Goal: Task Accomplishment & Management: Manage account settings

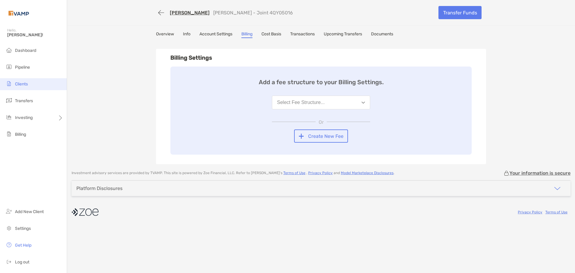
click at [25, 82] on span "Clients" at bounding box center [21, 83] width 13 height 5
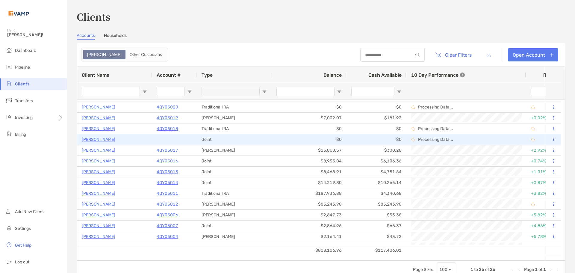
scroll to position [90, 0]
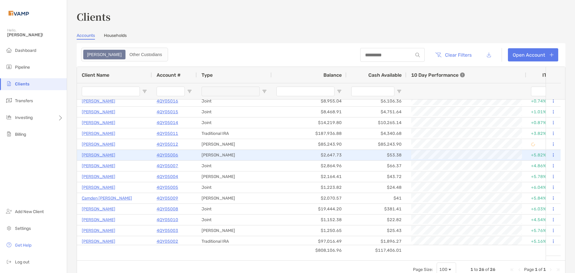
click at [163, 156] on p "4QY05006" at bounding box center [168, 154] width 22 height 7
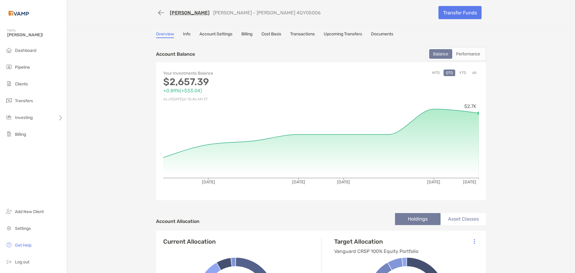
click at [243, 34] on link "Billing" at bounding box center [246, 34] width 11 height 7
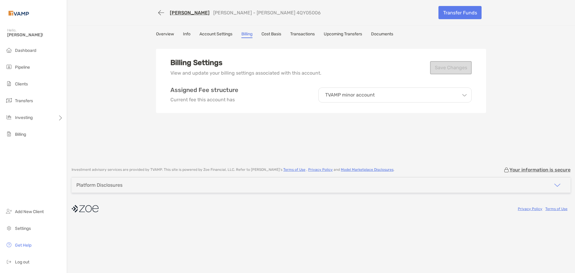
click at [354, 99] on div "TVAMP minor account" at bounding box center [394, 94] width 153 height 15
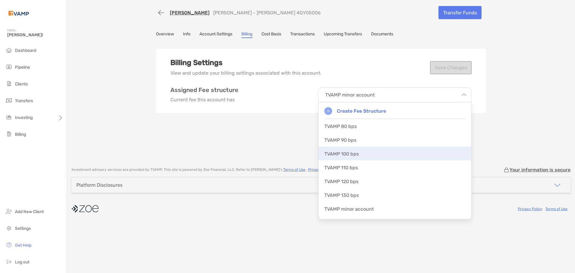
click at [339, 154] on p "TVAMP 100 bps" at bounding box center [341, 154] width 34 height 6
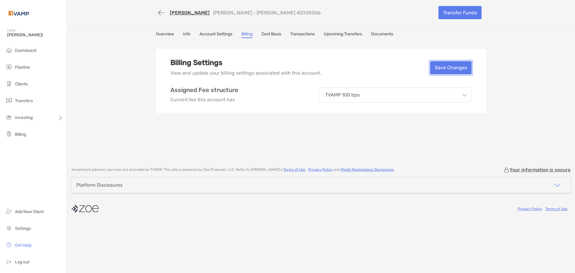
click at [443, 69] on button "Save Changes" at bounding box center [451, 67] width 42 height 13
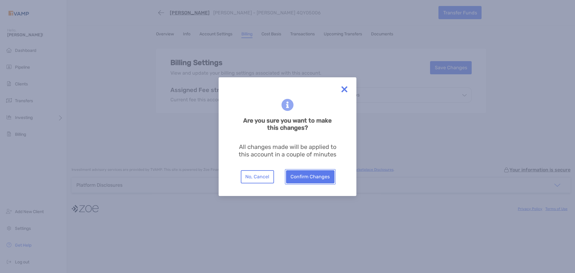
click at [306, 178] on button "Confirm Changes" at bounding box center [310, 176] width 48 height 13
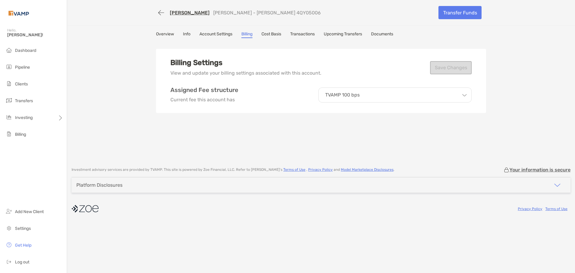
click at [183, 11] on link "Olivia Busby" at bounding box center [190, 13] width 40 height 6
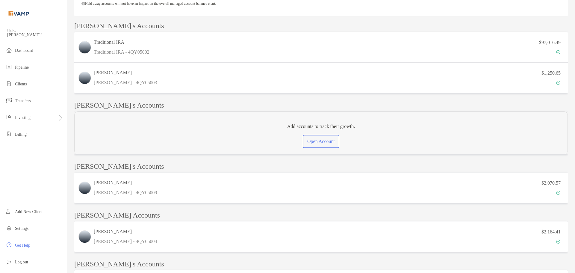
scroll to position [239, 0]
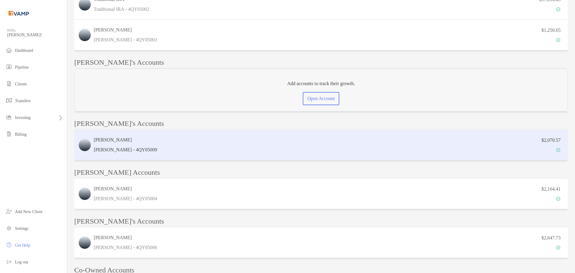
click at [239, 144] on div "$2,070.57" at bounding box center [362, 144] width 404 height 17
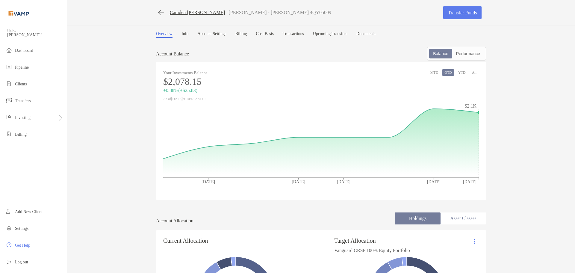
click at [247, 32] on link "Billing" at bounding box center [241, 34] width 12 height 6
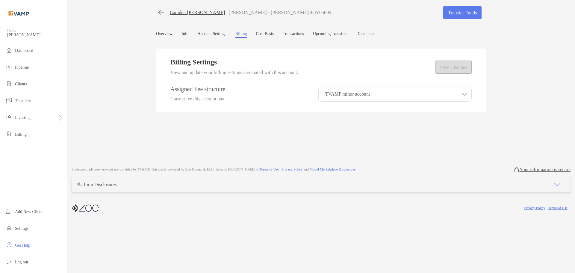
click at [339, 97] on p "TVAMP minor account" at bounding box center [347, 93] width 45 height 5
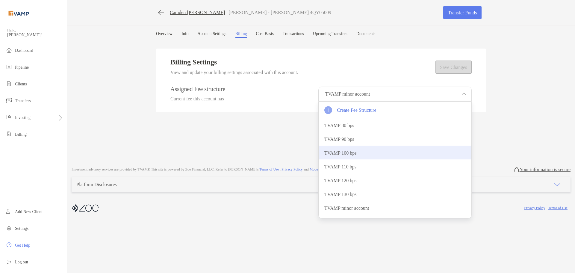
click at [354, 154] on p "TVAMP 100 bps" at bounding box center [340, 153] width 32 height 6
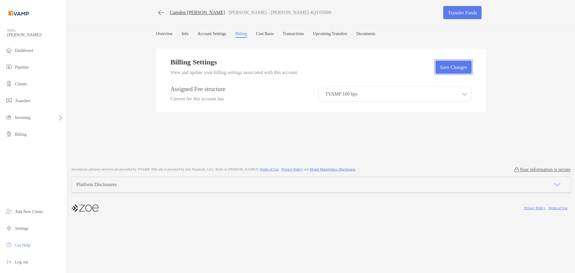
click at [435, 71] on button "Save Changes" at bounding box center [453, 66] width 36 height 13
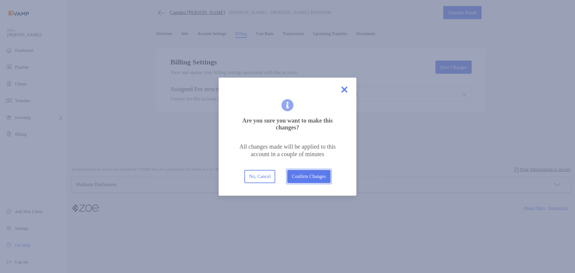
click at [324, 178] on button "Confirm Changes" at bounding box center [308, 176] width 43 height 13
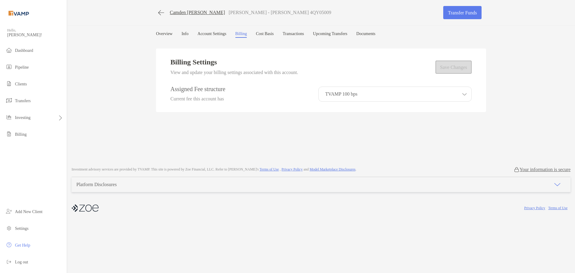
click at [178, 11] on link "Camden Busby" at bounding box center [197, 12] width 55 height 5
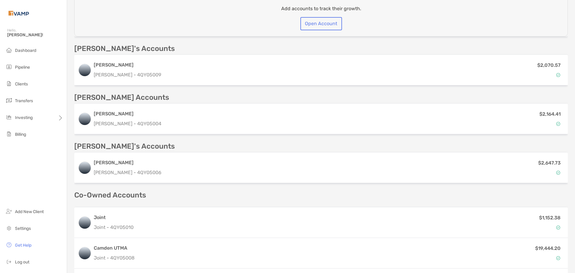
scroll to position [335, 0]
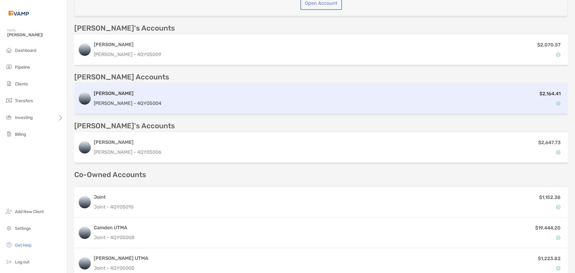
click at [175, 101] on div "$2,164.41" at bounding box center [364, 98] width 400 height 17
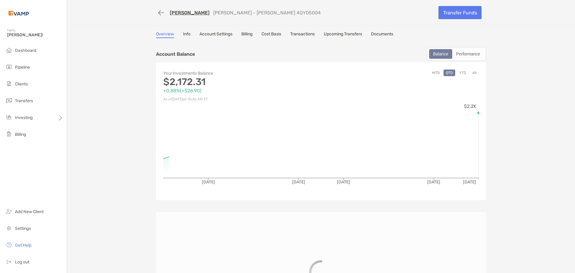
click at [247, 35] on link "Billing" at bounding box center [246, 34] width 11 height 7
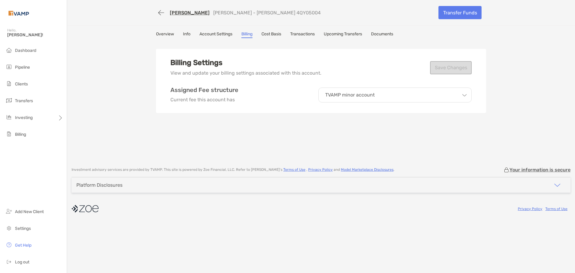
click at [385, 98] on div "TVAMP minor account" at bounding box center [394, 94] width 153 height 15
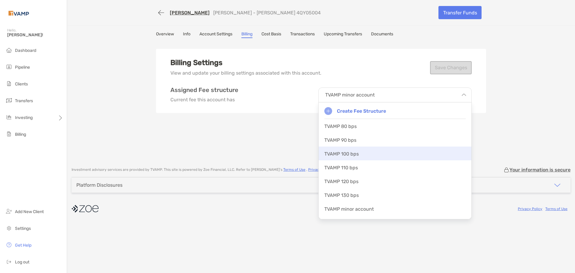
click at [361, 156] on div "TVAMP 100 bps" at bounding box center [394, 153] width 153 height 14
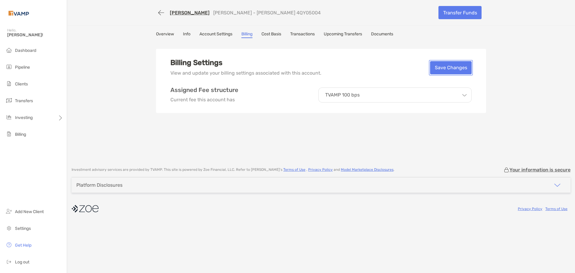
click at [450, 69] on button "Save Changes" at bounding box center [451, 67] width 42 height 13
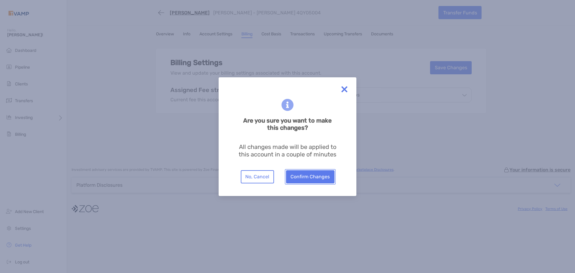
click at [318, 175] on button "Confirm Changes" at bounding box center [310, 176] width 48 height 13
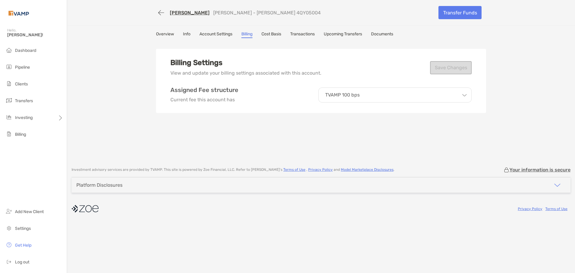
click at [188, 13] on link "[PERSON_NAME]" at bounding box center [190, 13] width 40 height 6
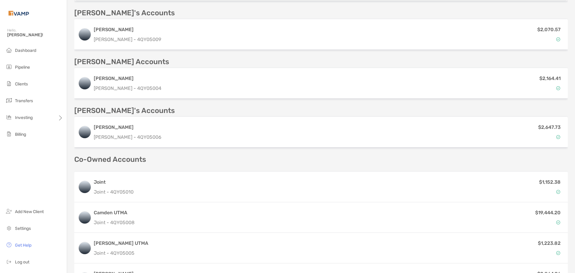
scroll to position [359, 0]
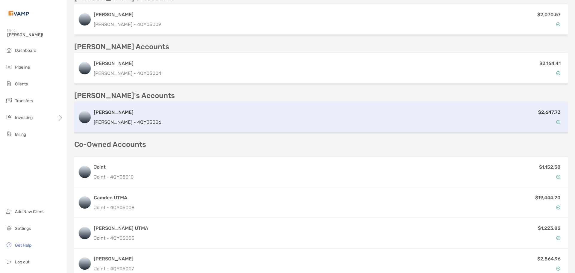
click at [164, 116] on div "$2,647.73" at bounding box center [364, 116] width 400 height 17
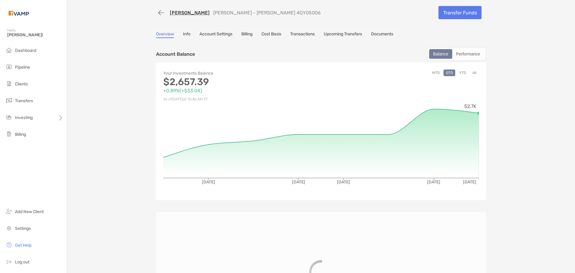
click at [248, 34] on link "Billing" at bounding box center [246, 34] width 11 height 7
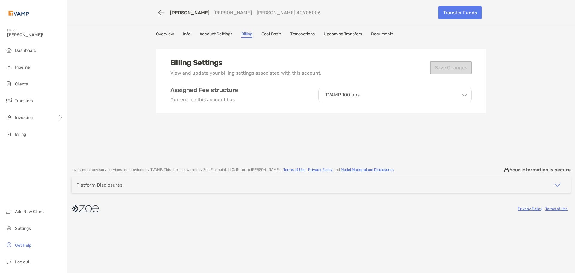
click at [349, 95] on p "TVAMP 100 bps" at bounding box center [342, 94] width 34 height 5
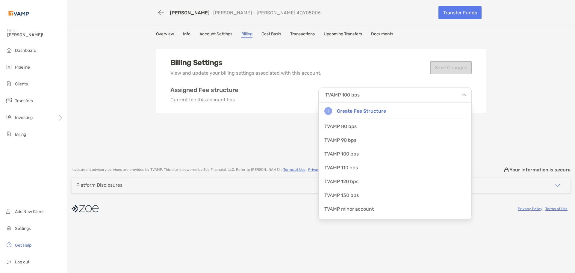
click at [349, 95] on p "TVAMP 100 bps" at bounding box center [342, 94] width 34 height 5
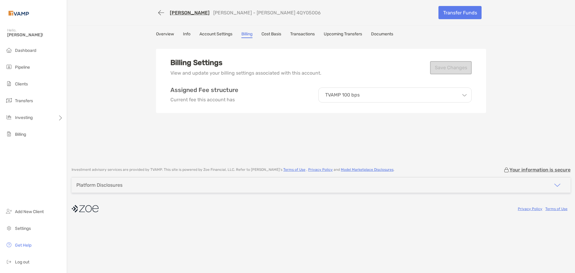
click at [176, 13] on link "Olivia Busby" at bounding box center [190, 13] width 40 height 6
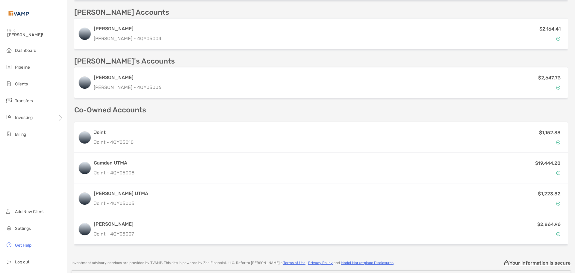
scroll to position [414, 0]
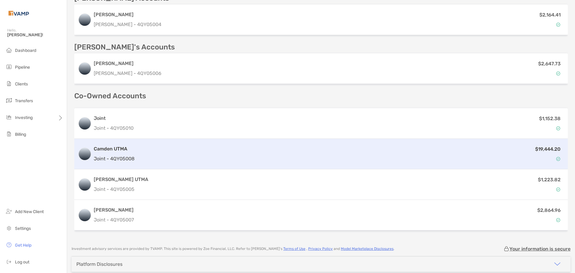
click at [159, 156] on div "$19,444.20" at bounding box center [350, 153] width 427 height 17
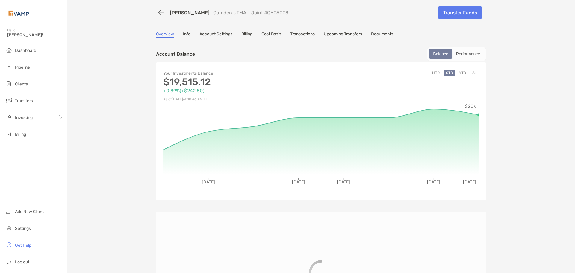
click at [249, 37] on link "Billing" at bounding box center [246, 34] width 11 height 7
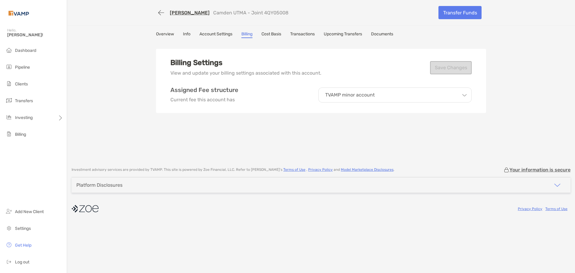
click at [334, 94] on p "TVAMP minor account" at bounding box center [349, 94] width 49 height 5
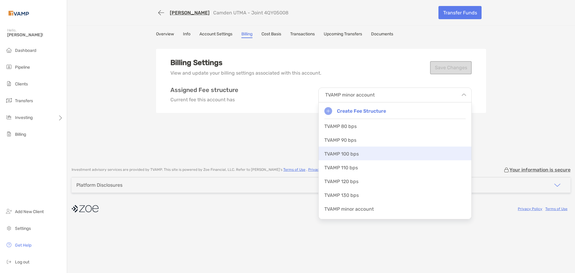
click at [346, 152] on p "TVAMP 100 bps" at bounding box center [341, 154] width 34 height 6
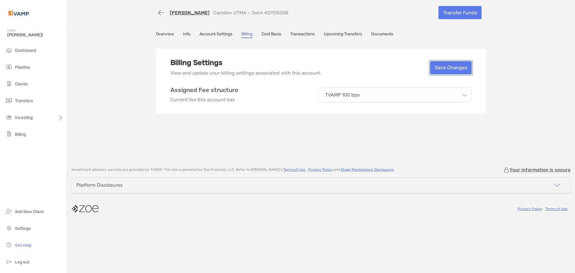
click at [453, 69] on button "Save Changes" at bounding box center [451, 67] width 42 height 13
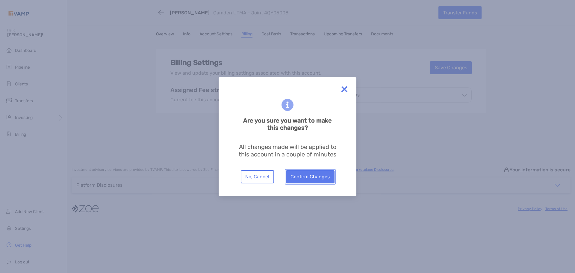
click at [300, 177] on button "Confirm Changes" at bounding box center [310, 176] width 48 height 13
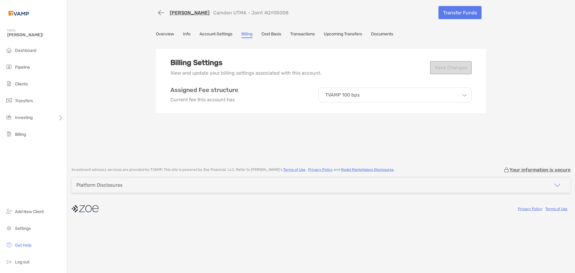
click at [178, 13] on link "[PERSON_NAME]" at bounding box center [190, 13] width 40 height 6
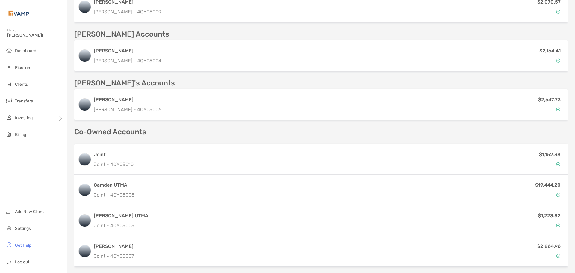
scroll to position [389, 0]
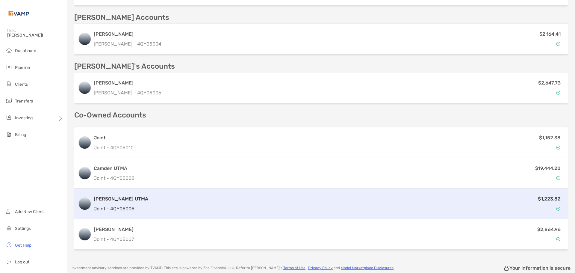
click at [173, 203] on div "$1,223.82" at bounding box center [357, 203] width 413 height 17
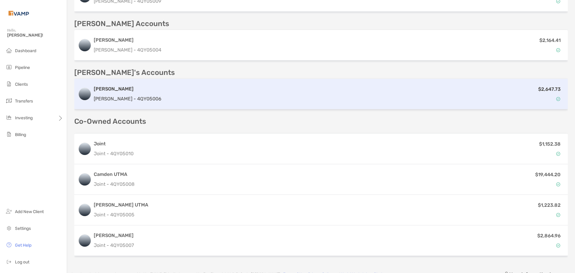
scroll to position [395, 0]
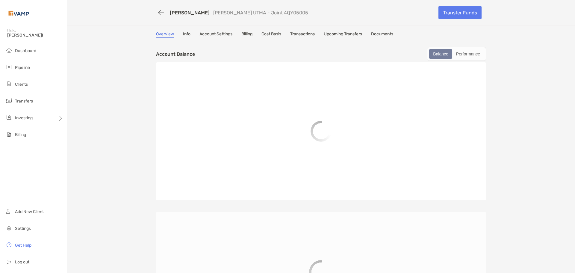
click at [247, 33] on link "Billing" at bounding box center [246, 34] width 11 height 7
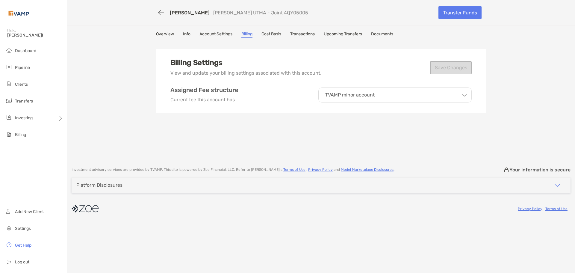
click at [350, 95] on p "TVAMP minor account" at bounding box center [349, 94] width 49 height 5
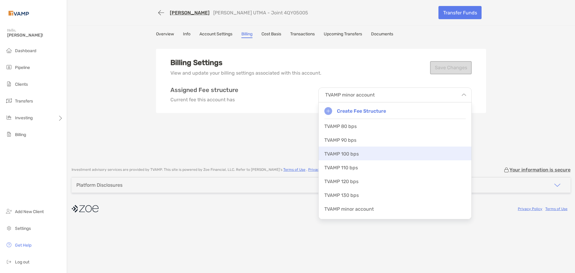
click at [354, 157] on div "TVAMP 100 bps" at bounding box center [394, 153] width 153 height 14
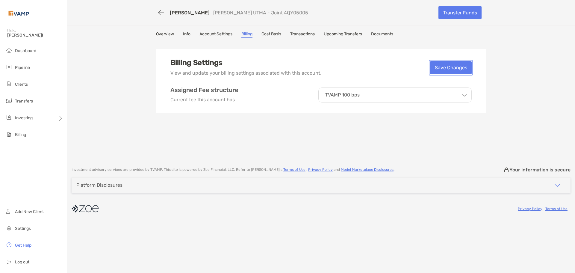
click at [452, 66] on button "Save Changes" at bounding box center [451, 67] width 42 height 13
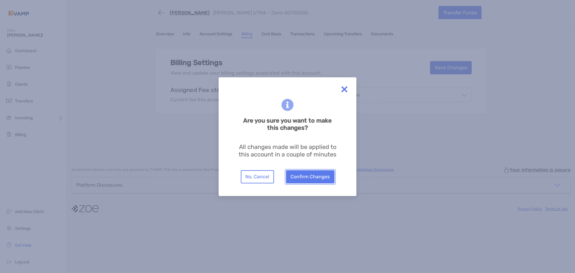
click at [318, 178] on button "Confirm Changes" at bounding box center [310, 176] width 48 height 13
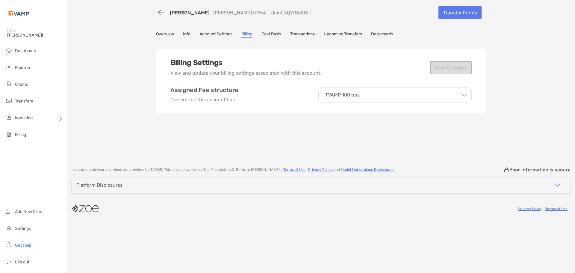
click at [182, 13] on link "[PERSON_NAME]" at bounding box center [190, 13] width 40 height 6
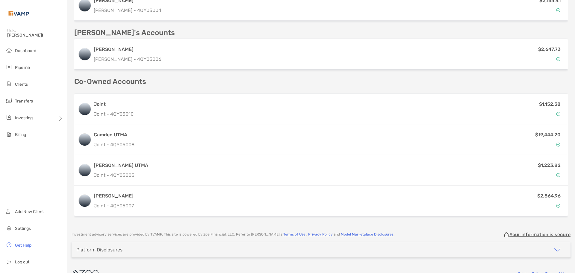
scroll to position [436, 0]
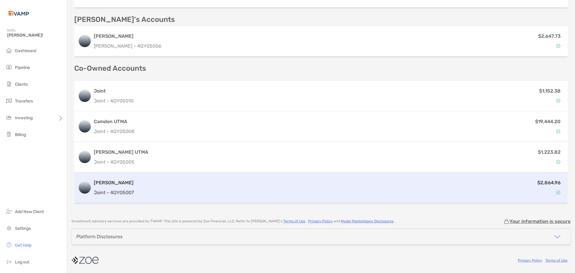
click at [132, 184] on h3 "Olivia UTMA" at bounding box center [114, 182] width 40 height 7
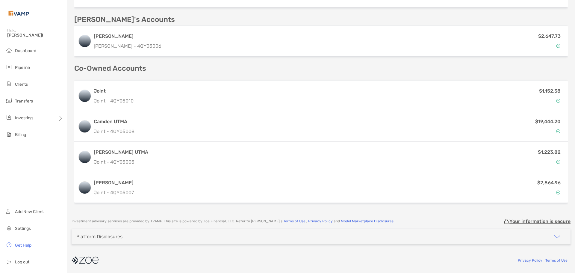
scroll to position [442, 0]
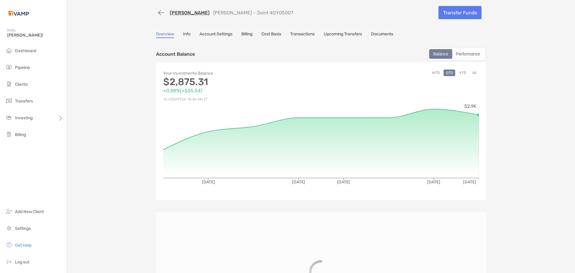
click at [248, 34] on link "Billing" at bounding box center [246, 34] width 11 height 7
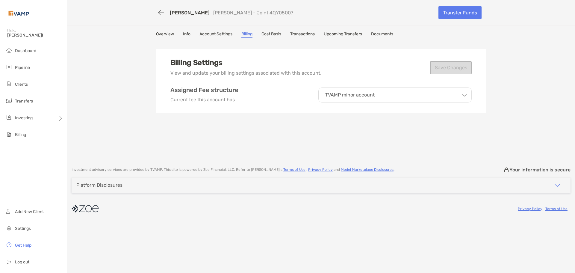
click at [343, 94] on p "TVAMP minor account" at bounding box center [349, 94] width 49 height 5
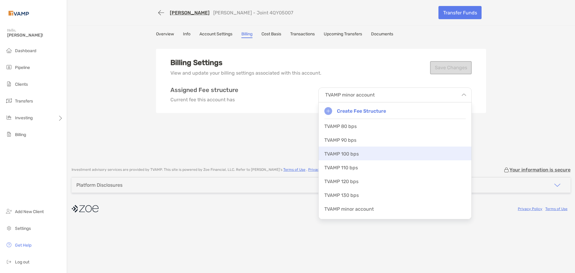
click at [355, 156] on p "TVAMP 100 bps" at bounding box center [341, 154] width 34 height 6
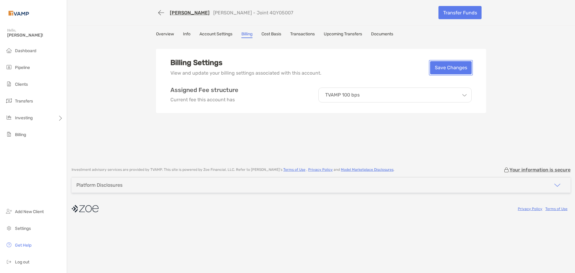
click at [456, 72] on button "Save Changes" at bounding box center [451, 67] width 42 height 13
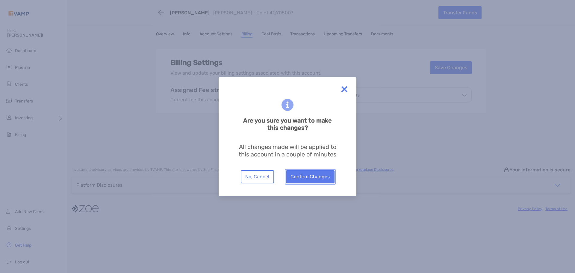
click at [307, 173] on button "Confirm Changes" at bounding box center [310, 176] width 48 height 13
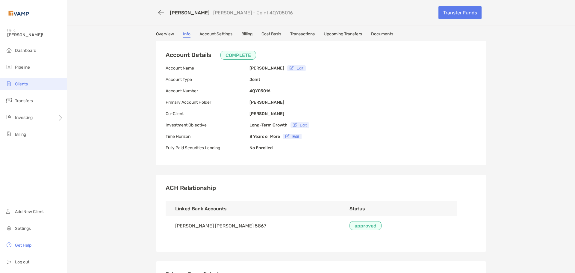
click at [25, 84] on span "Clients" at bounding box center [21, 83] width 13 height 5
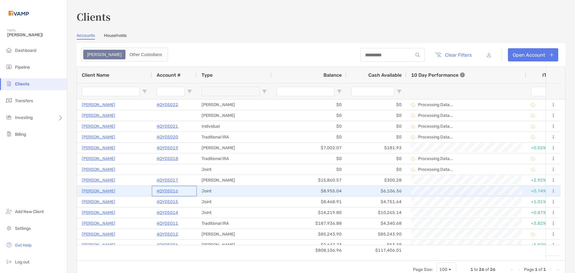
click at [172, 191] on p "4QY05016" at bounding box center [168, 190] width 22 height 7
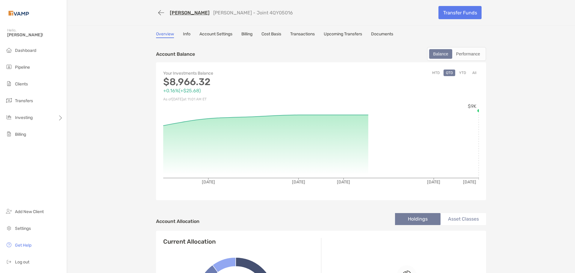
click at [248, 32] on link "Billing" at bounding box center [246, 34] width 11 height 7
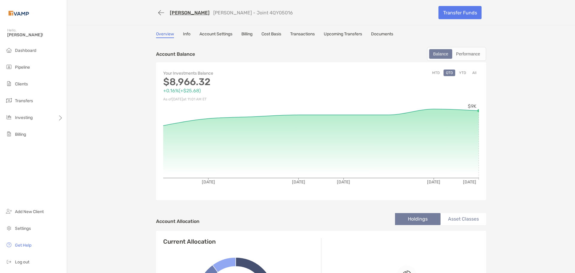
click at [247, 34] on link "Billing" at bounding box center [246, 34] width 11 height 7
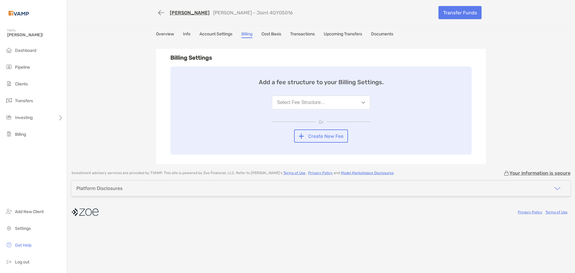
click at [297, 102] on div "Select Fee Structure..." at bounding box center [301, 102] width 48 height 5
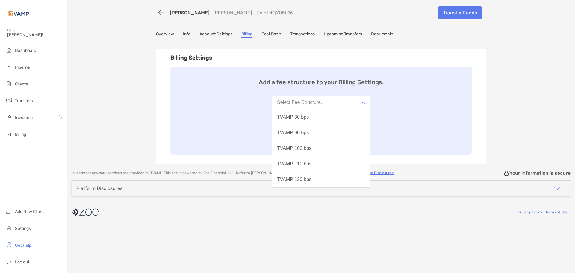
click at [197, 117] on div "Add a fee structure to your Billing Settings. Select Fee Structure... TVAMP 80 …" at bounding box center [320, 110] width 301 height 88
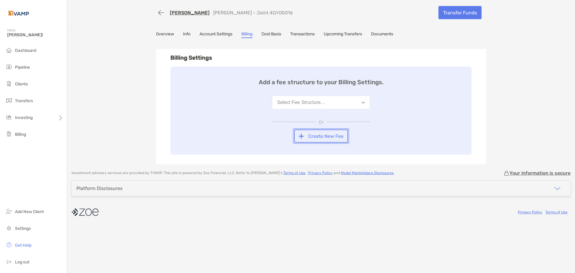
click at [304, 135] on button "Create New Fee" at bounding box center [321, 135] width 54 height 13
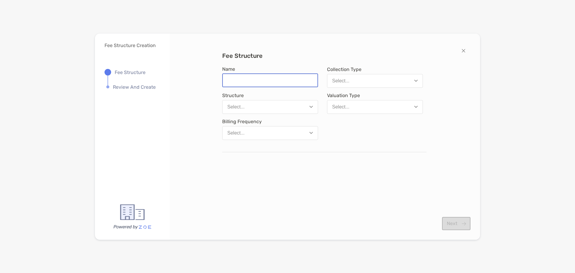
click at [246, 81] on input "Name" at bounding box center [270, 80] width 95 height 13
click at [364, 80] on button "Select..." at bounding box center [375, 81] width 96 height 14
click at [257, 108] on button "Select..." at bounding box center [270, 107] width 96 height 14
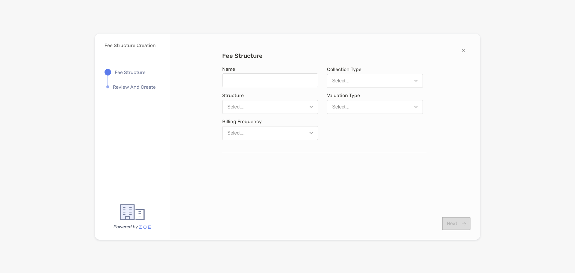
click at [334, 106] on div "Select..." at bounding box center [340, 106] width 17 height 5
click at [252, 130] on button "Select..." at bounding box center [270, 133] width 96 height 14
click at [210, 122] on div "Fee Structure Name Collection Type Select... Structure Select... Valuation Type…" at bounding box center [324, 136] width 291 height 169
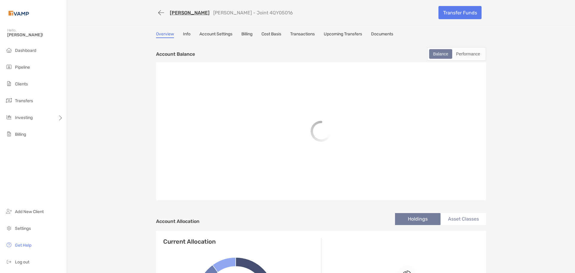
click at [249, 34] on link "Billing" at bounding box center [246, 34] width 11 height 7
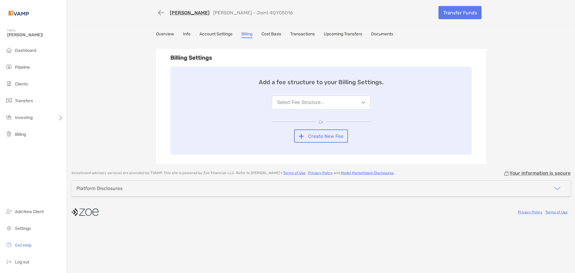
click at [289, 99] on button "Select Fee Structure..." at bounding box center [321, 102] width 98 height 14
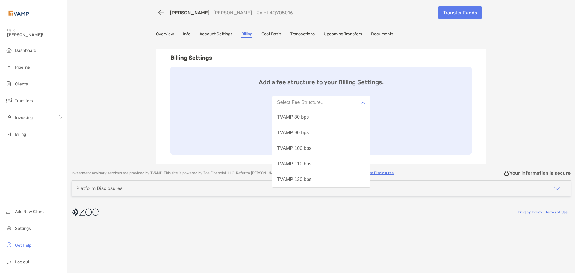
click at [528, 73] on div "[PERSON_NAME] [PERSON_NAME] UTMA - Joint 4QY05016 Transfer Funds Overview Info …" at bounding box center [321, 82] width 508 height 164
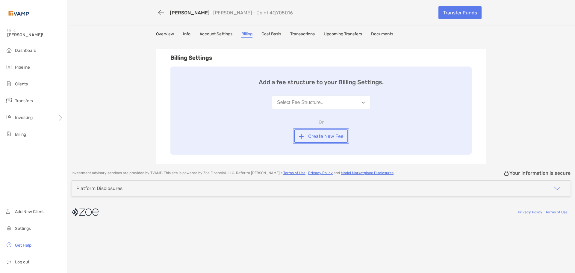
click at [308, 137] on button "Create New Fee" at bounding box center [321, 135] width 54 height 13
